Goal: Check status: Check status

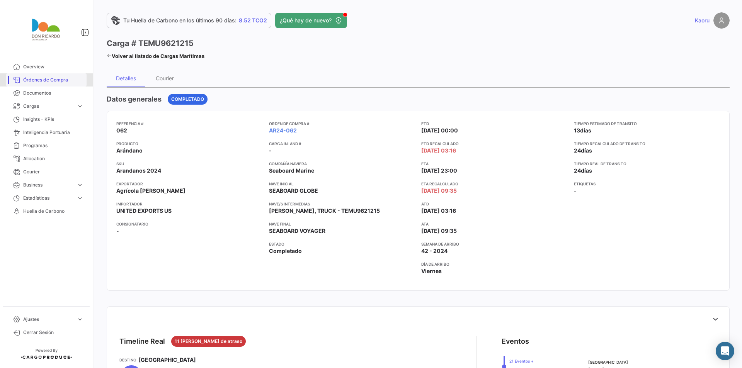
click at [59, 80] on span "Órdenes de Compra" at bounding box center [53, 80] width 60 height 7
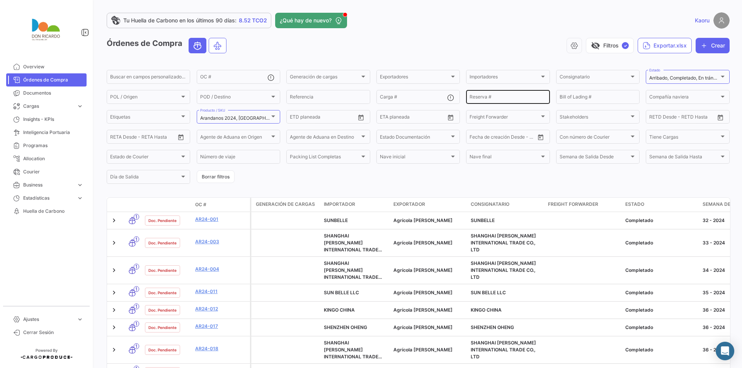
click at [495, 92] on div "Reserva #" at bounding box center [508, 96] width 77 height 15
paste input "LMM0537771"
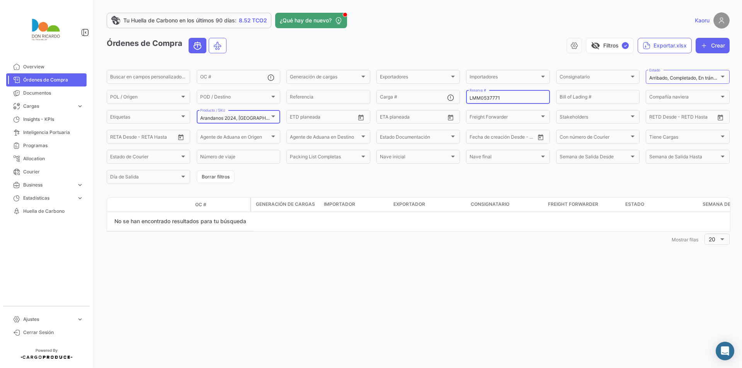
type input "LMM0537771"
click at [268, 114] on div "Arandanos 2024, [GEOGRAPHIC_DATA] 2024 Producto / SKU" at bounding box center [238, 116] width 77 height 15
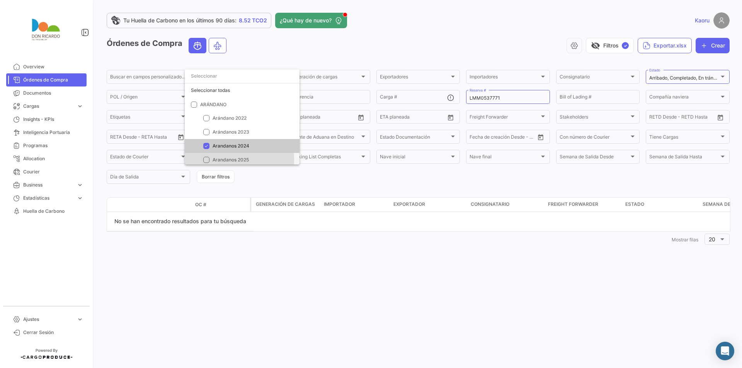
click at [211, 160] on mat-option "Arandanos 2025" at bounding box center [242, 160] width 115 height 14
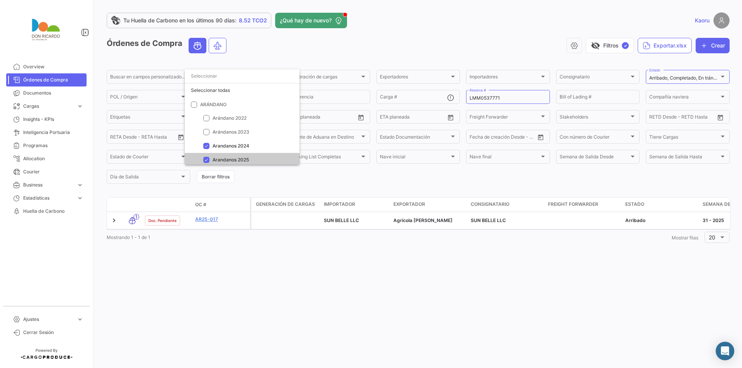
click at [405, 177] on div at bounding box center [371, 184] width 742 height 368
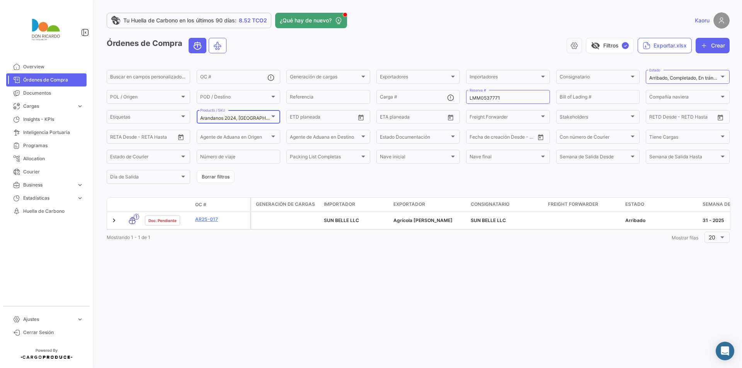
click at [272, 116] on div at bounding box center [273, 117] width 4 height 2
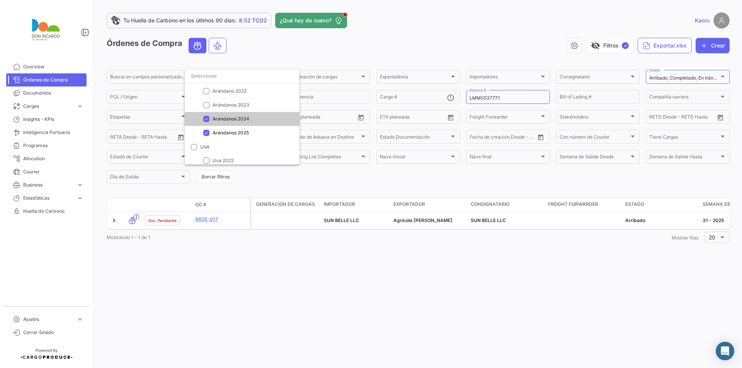
scroll to position [39, 0]
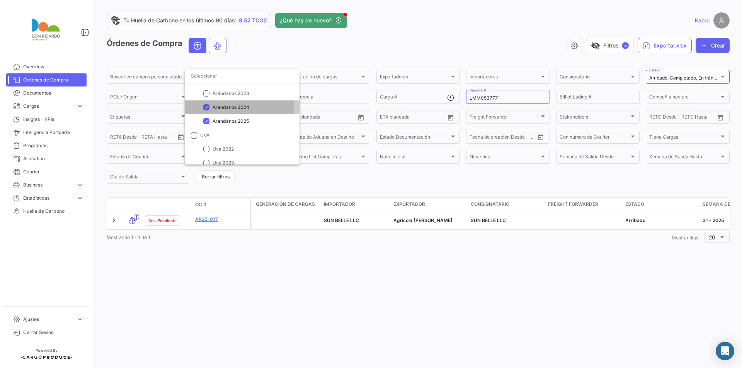
click at [205, 105] on mat-pseudo-checkbox at bounding box center [206, 107] width 6 height 6
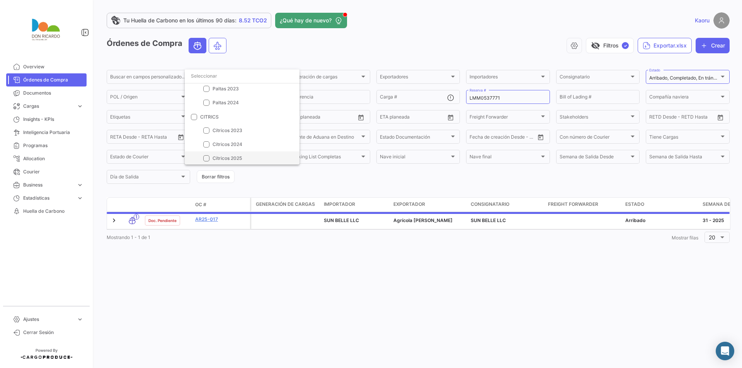
scroll to position [155, 0]
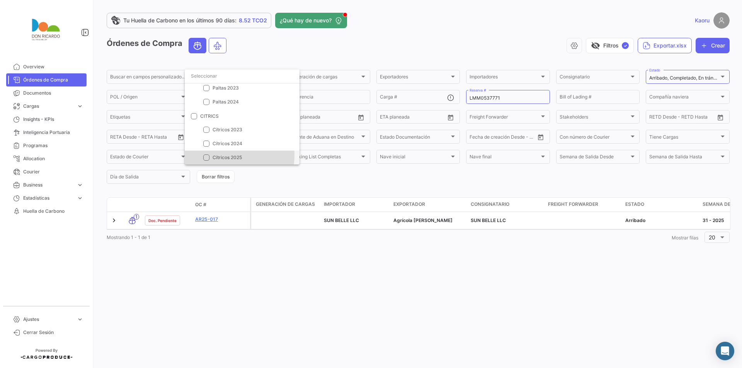
click at [230, 155] on span "Cítricos 2025" at bounding box center [227, 158] width 29 height 6
click at [255, 269] on div at bounding box center [371, 184] width 742 height 368
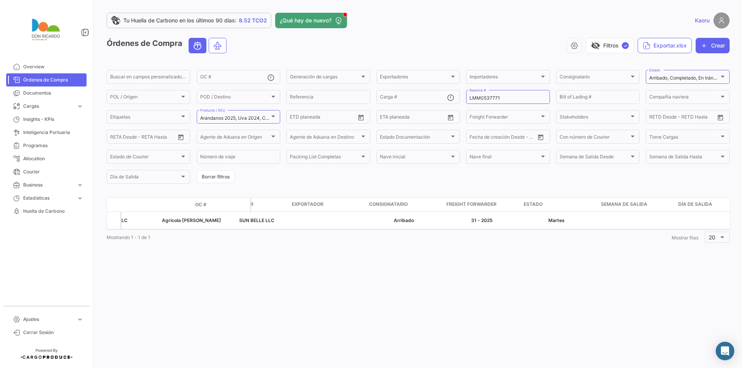
scroll to position [0, 0]
